Goal: Contribute content: Contribute content

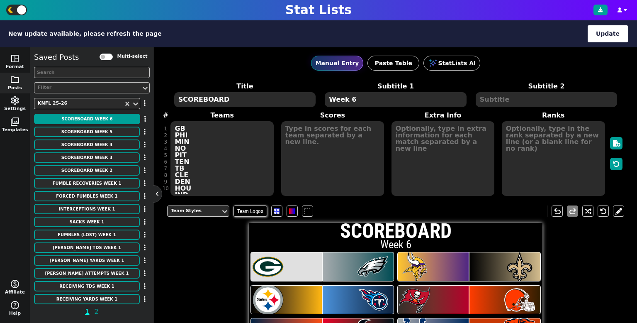
scroll to position [163, 0]
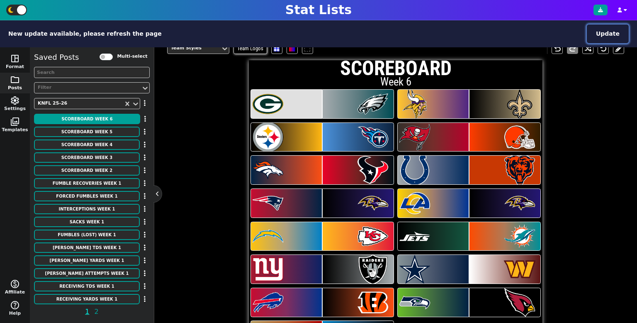
click at [617, 30] on button "Update" at bounding box center [608, 33] width 42 height 19
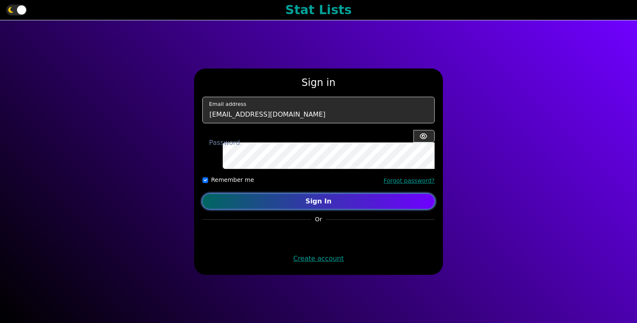
click at [344, 197] on button "Sign In" at bounding box center [318, 201] width 232 height 15
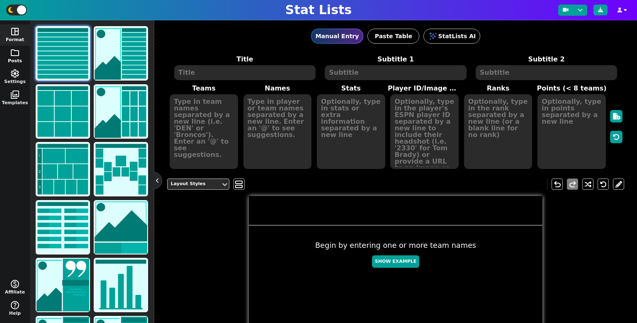
click at [19, 55] on span "folder" at bounding box center [15, 53] width 10 height 10
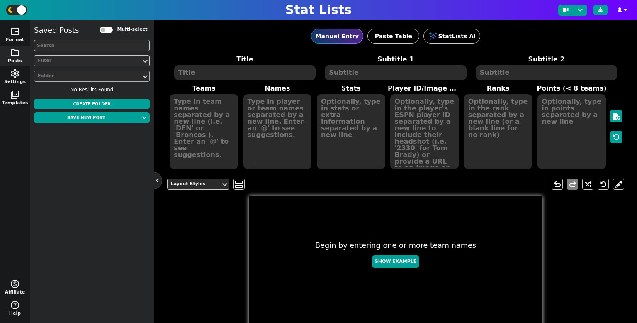
click at [104, 73] on div "Folder" at bounding box center [88, 76] width 100 height 7
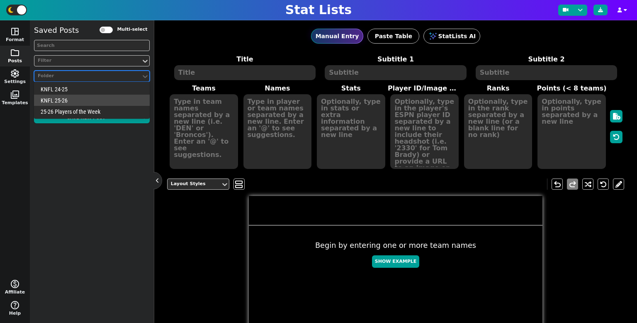
click at [78, 102] on div "KNFL 25-26" at bounding box center [92, 100] width 116 height 11
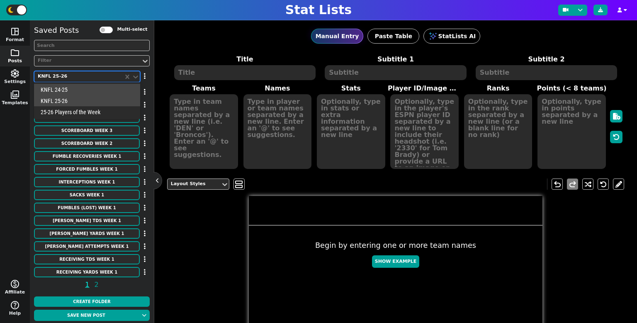
click at [88, 81] on div "KNFL 25-26" at bounding box center [78, 76] width 89 height 11
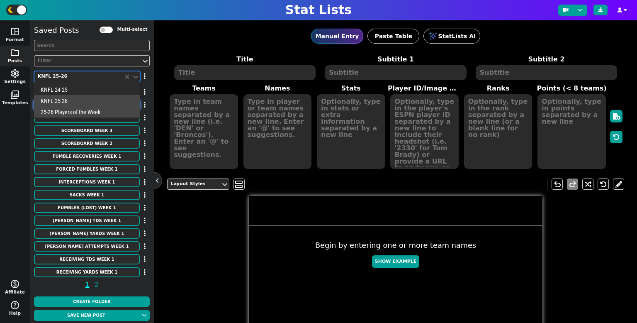
click at [87, 109] on div "25-26 Players of the Week" at bounding box center [87, 111] width 106 height 11
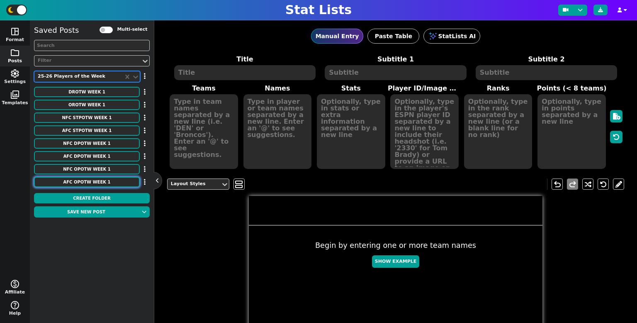
click at [114, 180] on button "AFC OPOTW Week 1" at bounding box center [87, 182] width 106 height 10
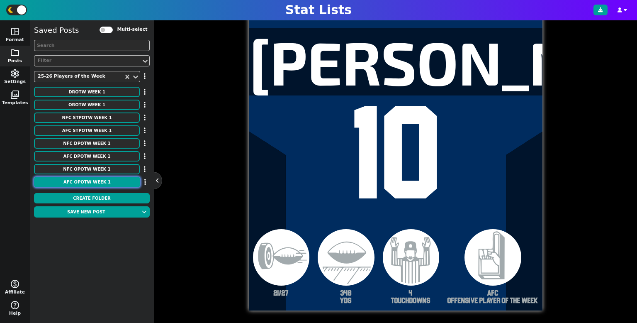
scroll to position [164, 0]
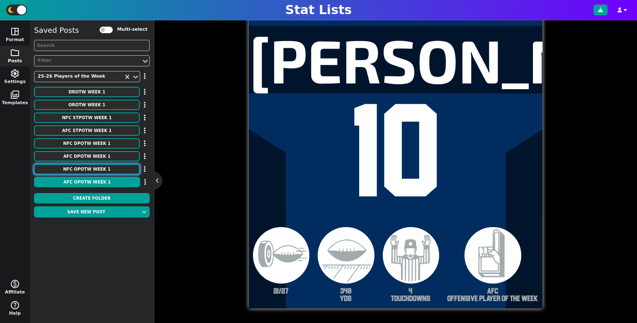
click at [93, 165] on button "NFC OPOTW Week 1" at bounding box center [87, 169] width 106 height 10
type textarea "Hall"
type textarea "20"
type textarea "21 rushes"
type textarea "118 YDS"
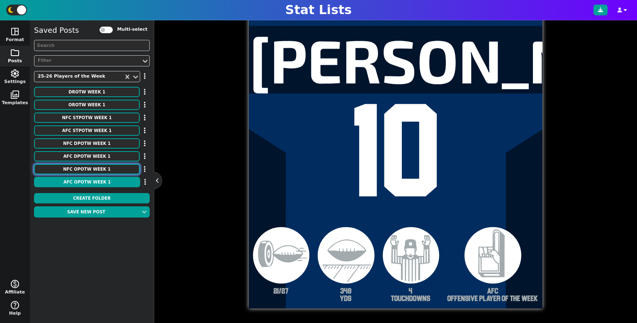
type textarea "2 TOUCHDOWNS"
type textarea "NFC Offensive Player of the Week"
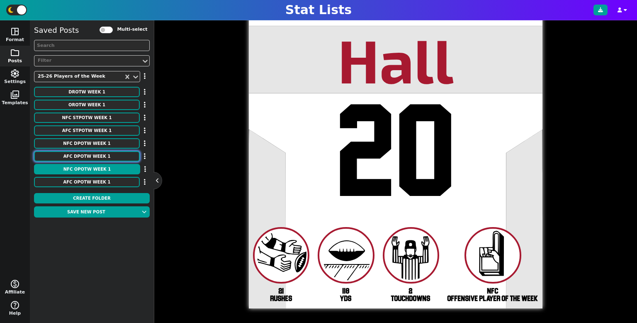
click at [95, 157] on button "AFC DPOTW Week 1" at bounding box center [87, 156] width 106 height 10
type textarea "Hicks"
type textarea "INT"
type textarea ".5 sack"
type textarea "WIN!"
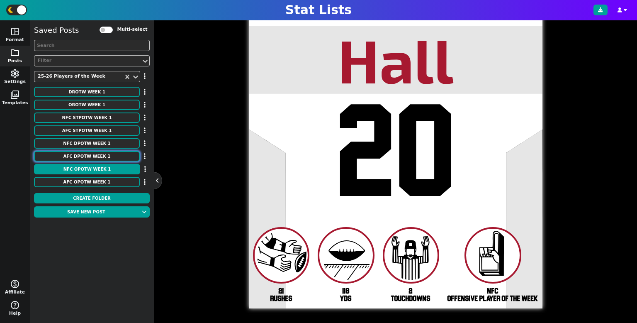
type textarea "AFC Defensive Player of the Week"
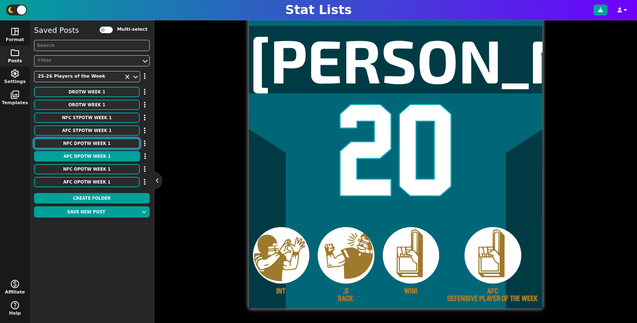
click at [94, 143] on button "NFC DPOTW Week 1" at bounding box center [87, 143] width 106 height 10
type textarea "Poyer"
type textarea "6"
type textarea "2 INTs"
type textarea "GW INT"
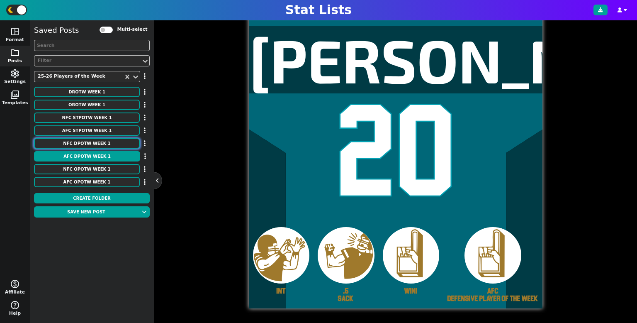
type textarea "NFC Defensive Player of the Week"
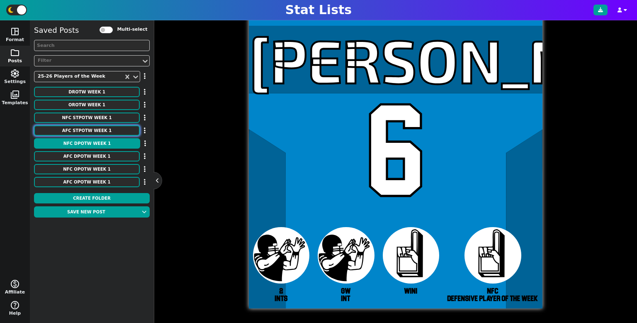
click at [97, 132] on button "AFC STPOTW Week 1" at bounding box center [87, 130] width 106 height 10
type textarea "Butker"
type textarea "7"
type textarea "1/1 FG"
type textarea "GW FG"
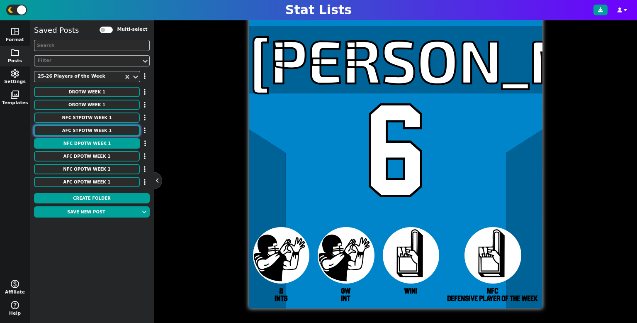
type textarea "AFC Special Teams Player of the Week"
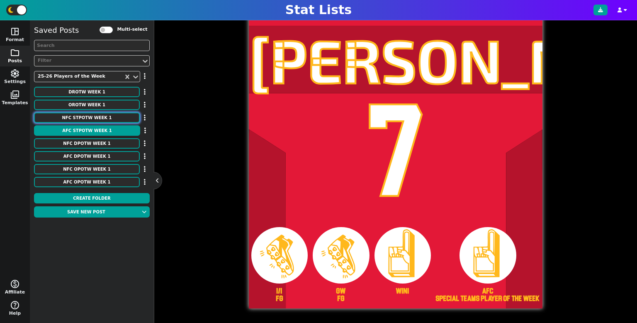
click at [102, 117] on button "NFC STPOTW Week 1" at bounding box center [87, 117] width 106 height 10
type textarea "Turpin"
type textarea "9"
type textarea "92 yd Kick Return TOUCHDOWN"
type textarea "1 TOUCHDOWN"
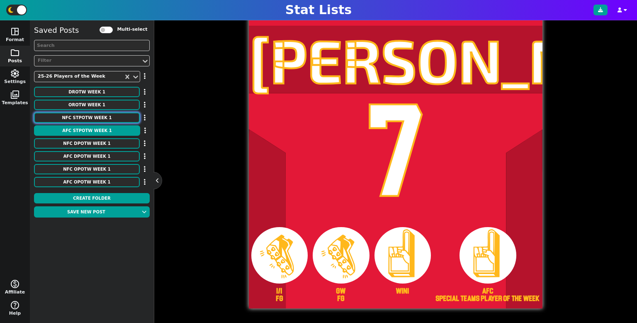
type textarea "43.2 yds/Kick Return"
type textarea "NFC Special Teams Player of the Week"
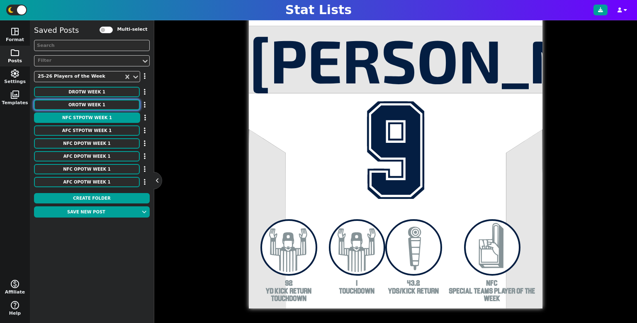
click at [107, 103] on button "OROTW Week 1" at bounding box center [87, 105] width 106 height 10
type textarea "Jeanty"
type textarea "2"
type textarea "17 rushes"
type textarea "102 yds"
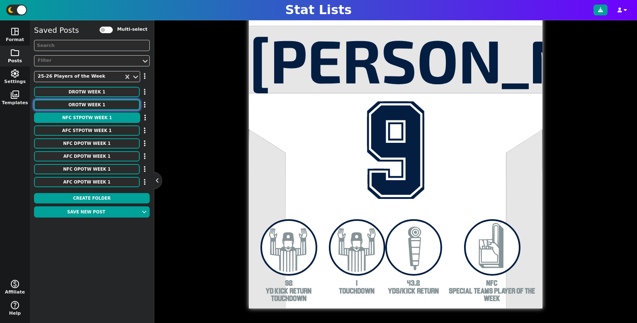
type textarea "1 TOUCHDOWN"
type textarea "Offensive Rookie of the Week"
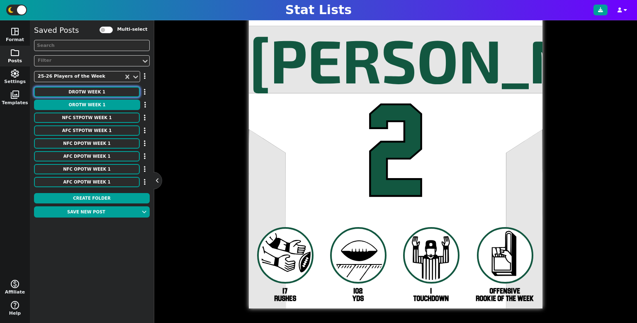
click at [110, 90] on button "DROTW Week 1" at bounding box center [87, 92] width 106 height 10
type textarea "Dotson"
type textarea "3"
type textarea "INT"
type textarea "0 rec allowed"
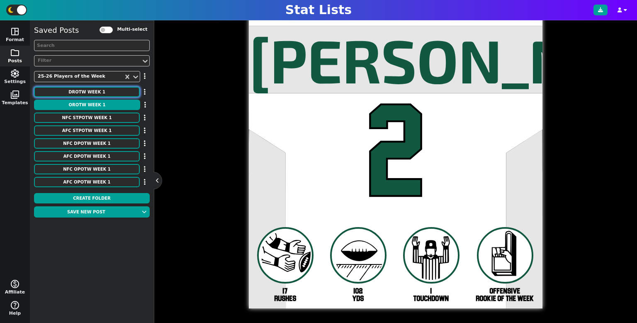
type textarea "WIN!"
type textarea "Defensive Rookie of the Week"
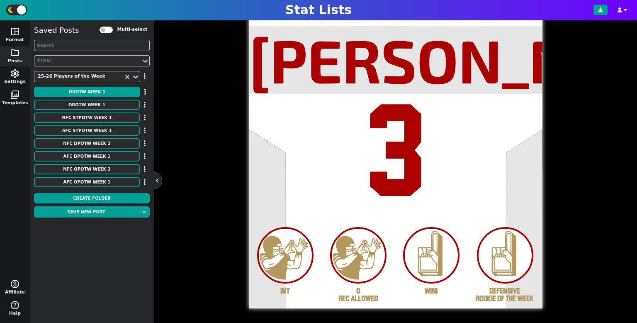
click at [11, 54] on span "folder" at bounding box center [15, 53] width 10 height 10
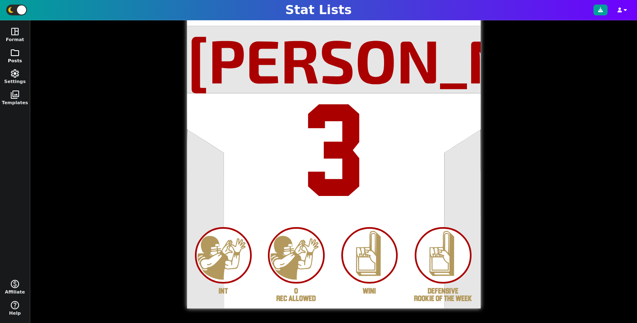
click at [11, 54] on span "folder" at bounding box center [15, 53] width 10 height 10
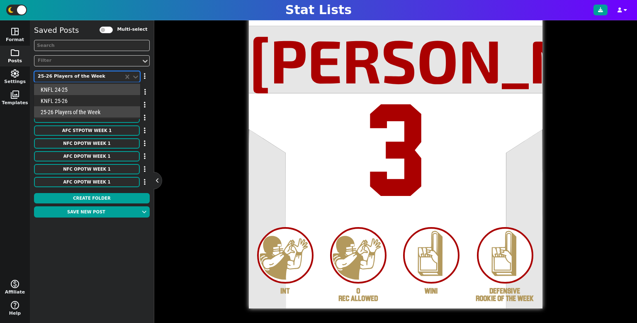
click at [82, 75] on div "25-26 Players of the Week" at bounding box center [79, 76] width 82 height 7
click at [80, 97] on div "KNFL 25-26" at bounding box center [87, 100] width 106 height 11
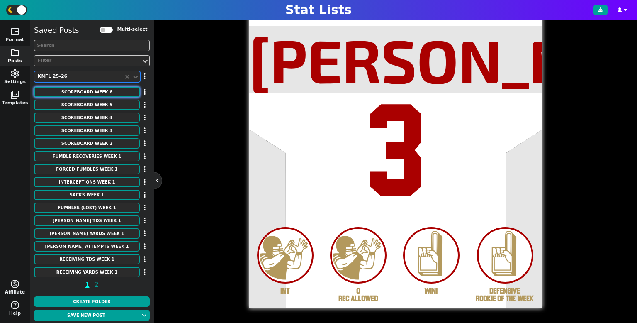
click at [81, 93] on button "SCOREBOARD Week 6" at bounding box center [87, 92] width 106 height 10
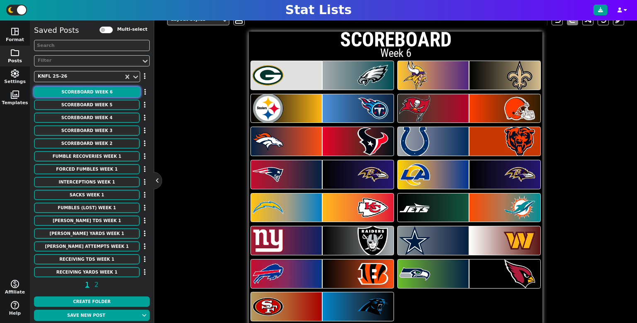
scroll to position [181, 0]
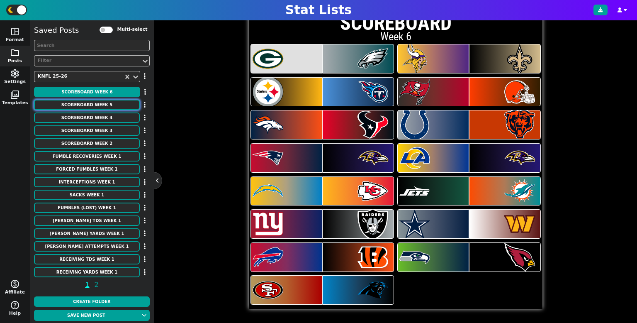
click at [92, 106] on button "SCOREBOARD Week 5" at bounding box center [87, 105] width 106 height 10
type textarea "Week 5"
type textarea "LAR LV DET JAX CAR IND ATL NYG BUF NE WAS MIN GB CIN DAL PHI BAL PIT KC DEN CHI…"
type textarea "23 20 24 30 35 21 23 20 31 20 24 31 31 38 28 20 13 20 19 16 25 21 18 26 35 24 2…"
type textarea "OT"
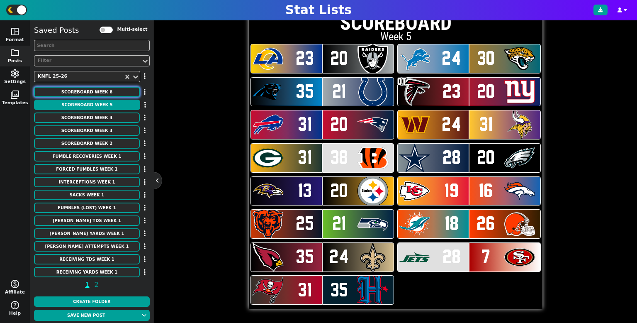
click at [103, 91] on button "SCOREBOARD Week 6" at bounding box center [87, 92] width 106 height 10
type textarea "Week 6"
type textarea "GB PHI MIN NO PIT TEN TB CLE DEN HOU IND CHI NE [MEDICAL_DATA] LAR [MEDICAL_DAT…"
